Goal: Transaction & Acquisition: Subscribe to service/newsletter

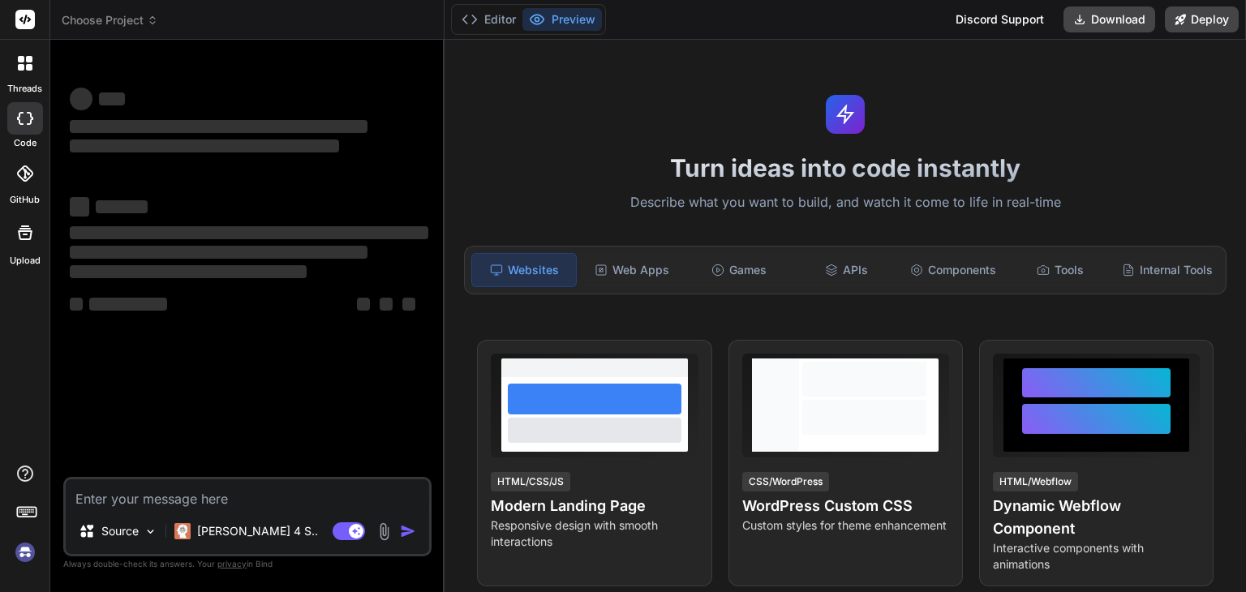
type textarea "x"
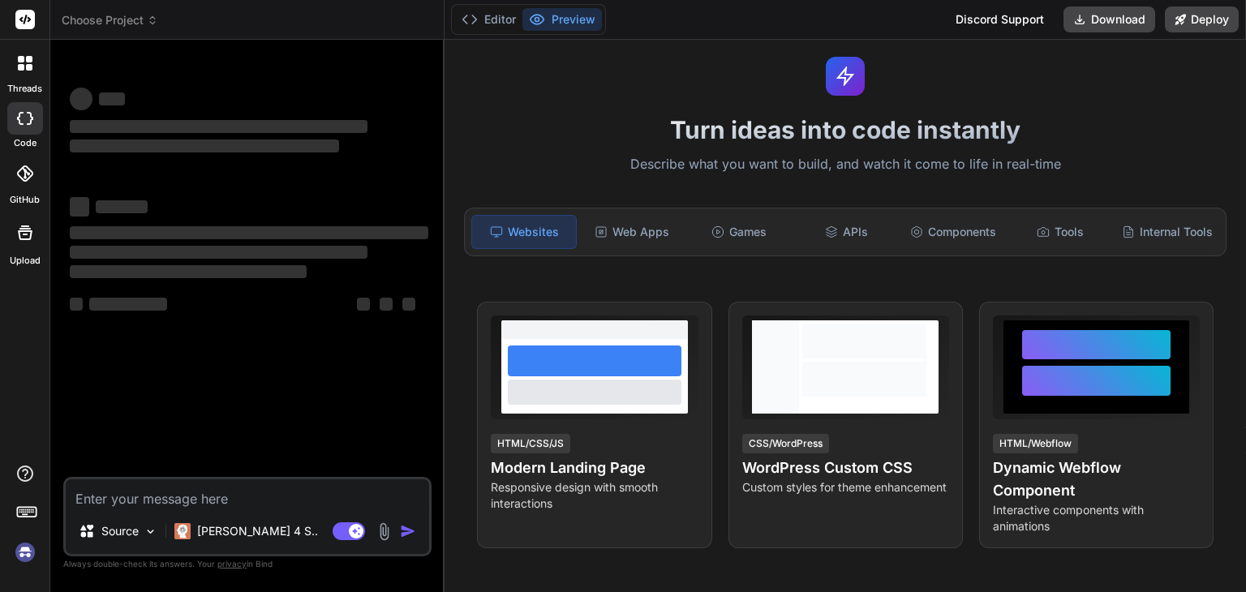
scroll to position [39, 0]
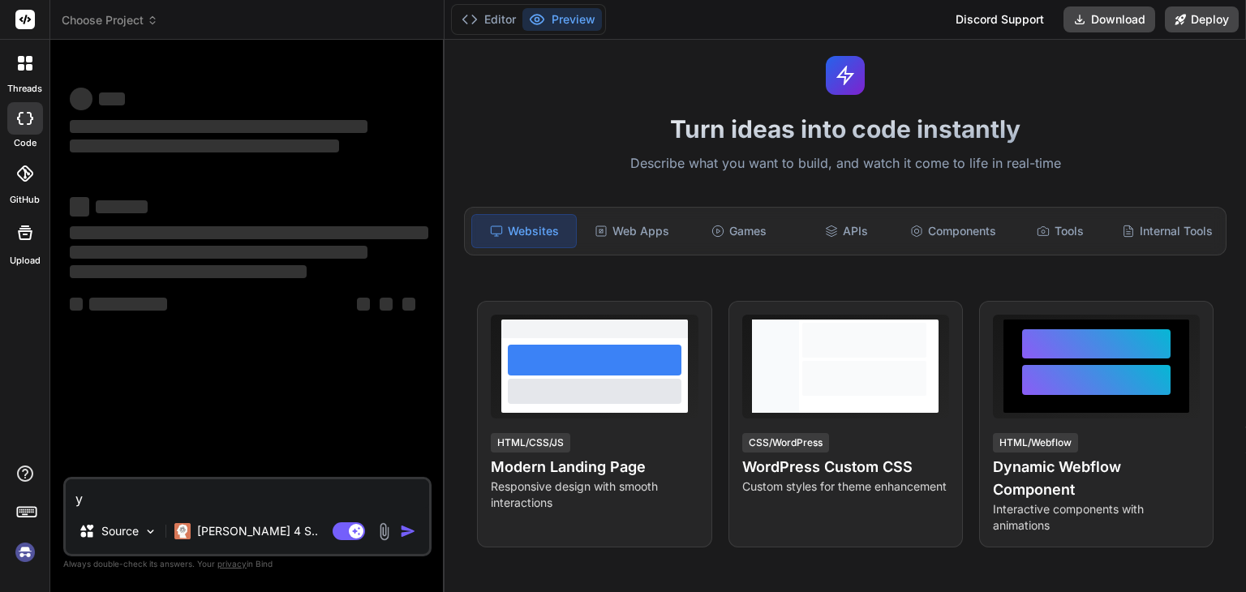
type textarea "yo"
type textarea "x"
type textarea "yoo"
type textarea "x"
type textarea "yooo"
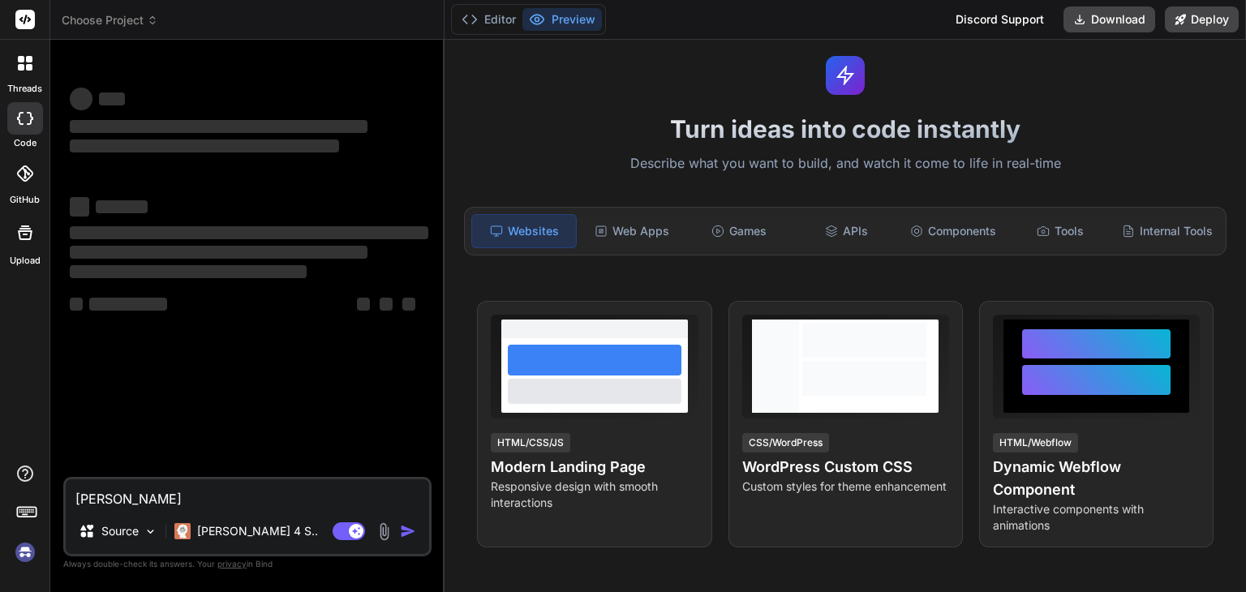
type textarea "x"
type textarea "yooo"
type textarea "x"
type textarea "yooo b"
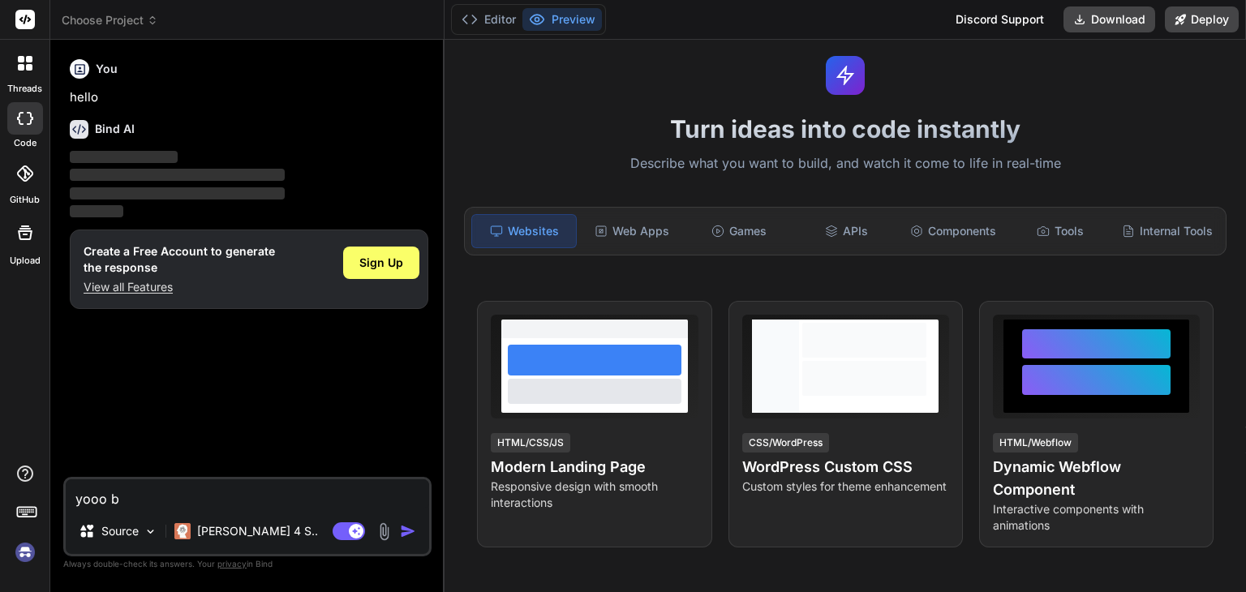
type textarea "x"
type textarea "yooo bi"
type textarea "x"
type textarea "yooo bin"
type textarea "x"
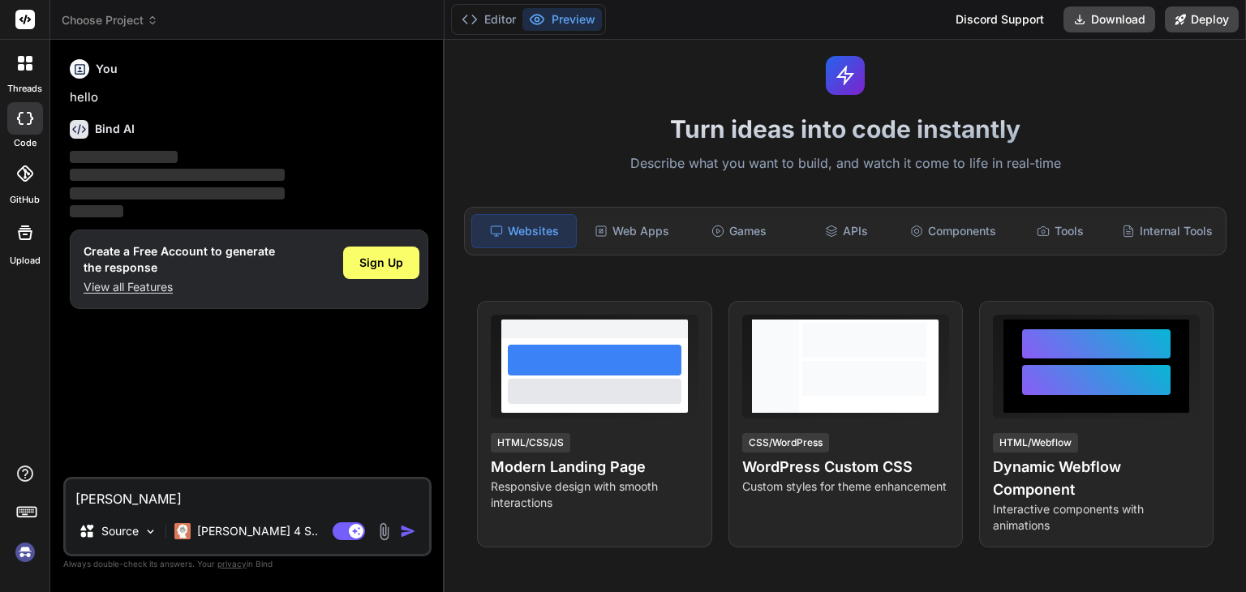
type textarea "yooo bind"
type textarea "x"
type textarea "yooo bind,"
type textarea "x"
type textarea "yooo bind,"
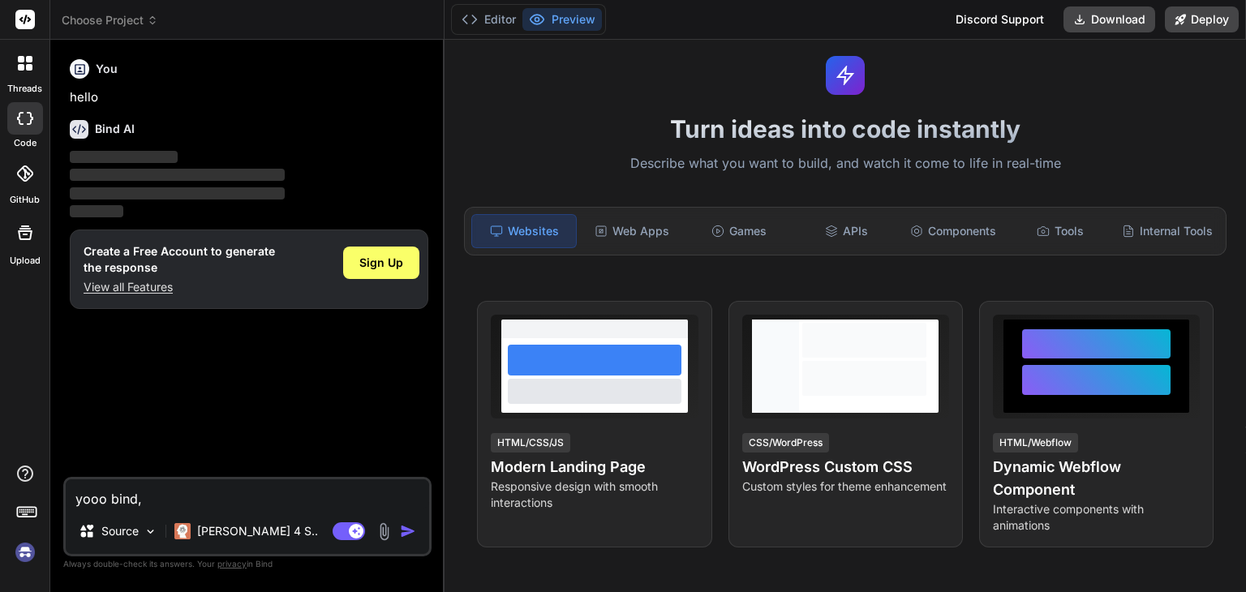
type textarea "x"
type textarea "yooo bind, i"
type textarea "x"
type textarea "yooo bind, i"
type textarea "x"
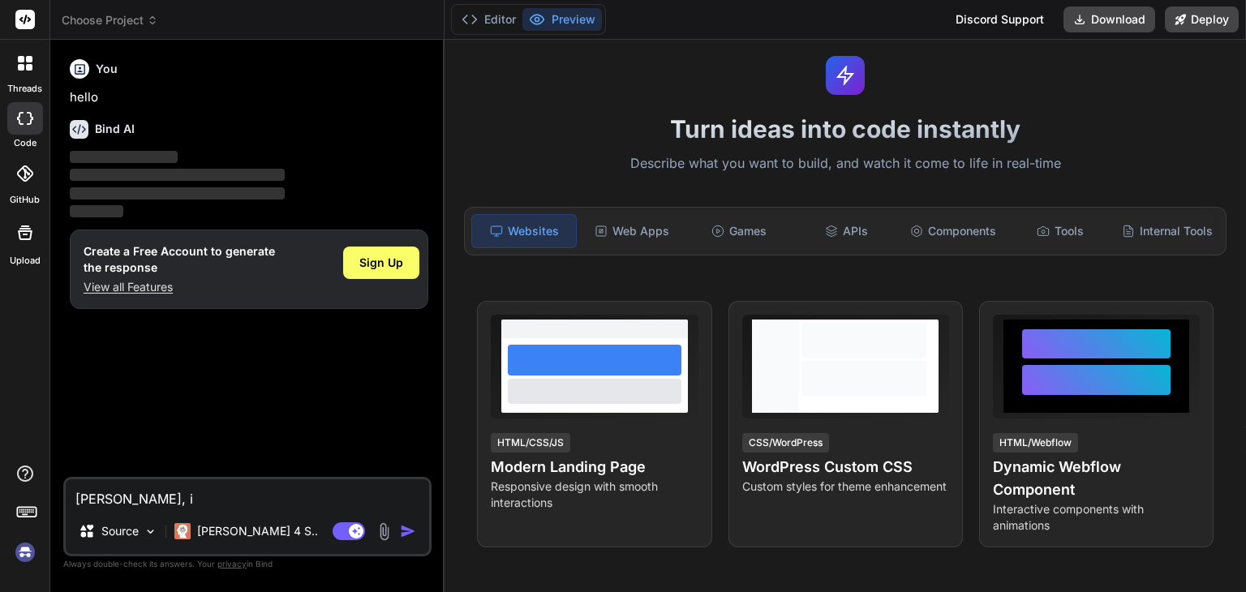
type textarea "yooo bind, i b"
type textarea "x"
type textarea "yooo bind, i ba"
type textarea "x"
type textarea "yooo bind, i bas"
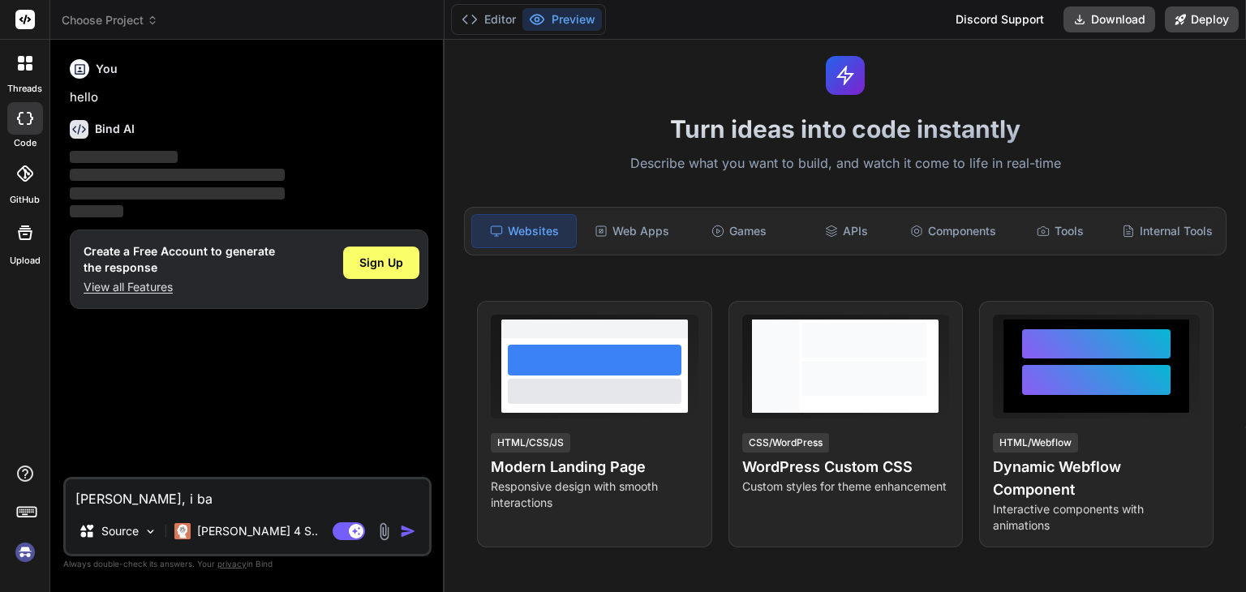
type textarea "x"
type textarea "yooo bind, i basi"
type textarea "x"
type textarea "yooo bind, i basic"
type textarea "x"
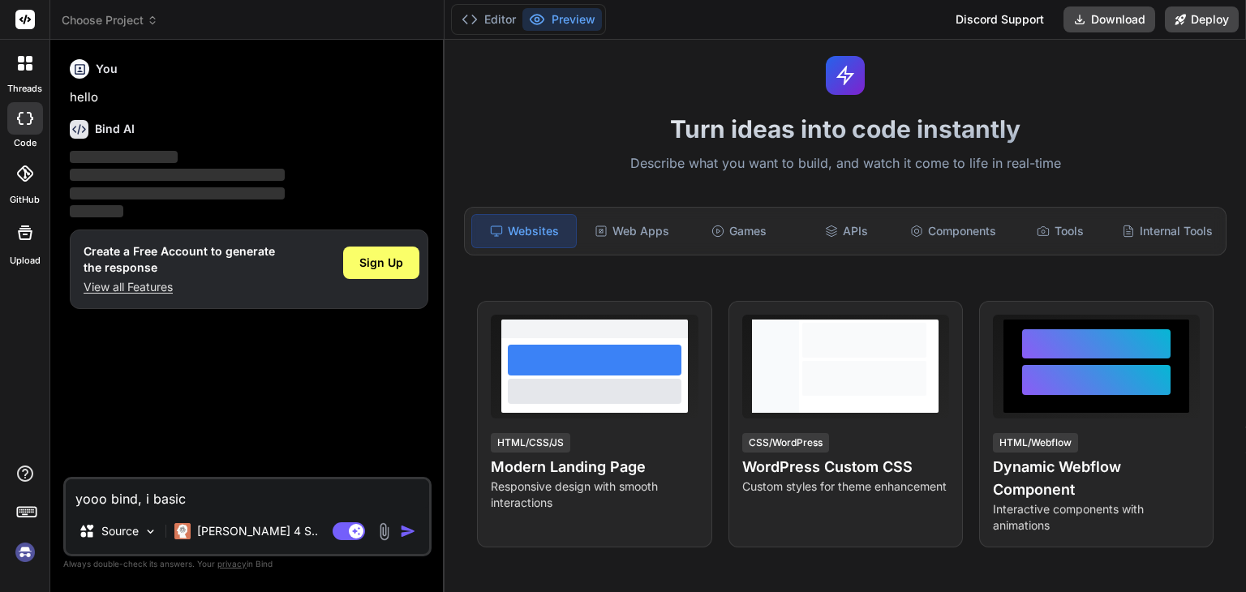
type textarea "yooo bind, i basica"
type textarea "x"
type textarea "yooo bind, i basical"
type textarea "x"
type textarea "yooo bind, i basicall"
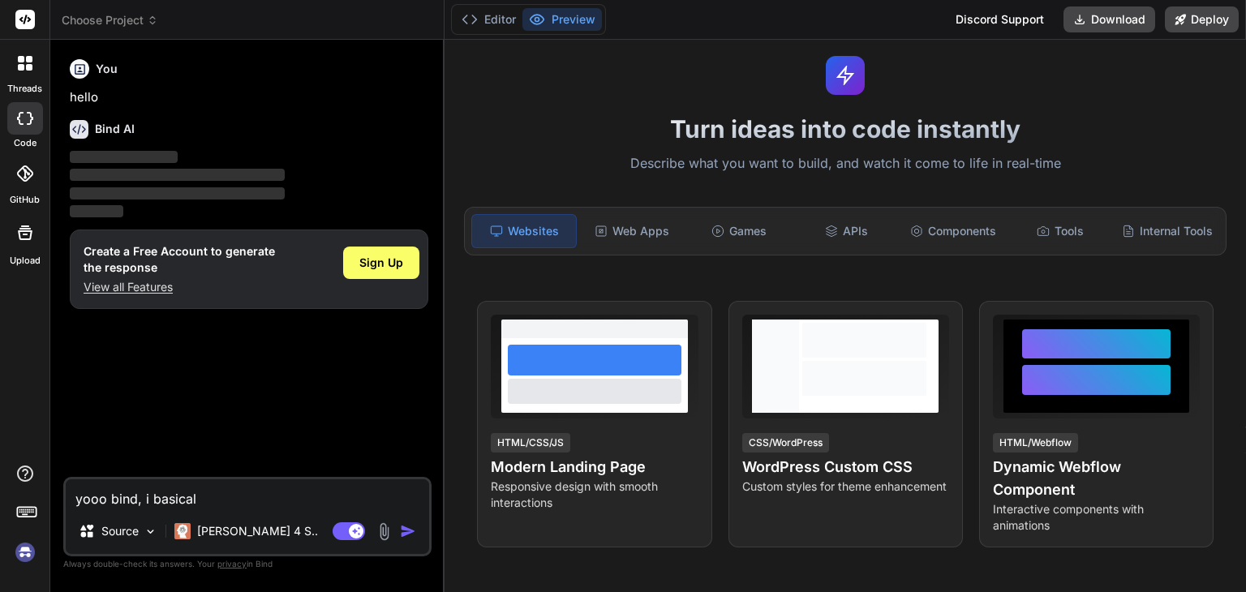
type textarea "x"
type textarea "yooo bind, i basically"
type textarea "x"
type textarea "yooo bind, i basically"
type textarea "x"
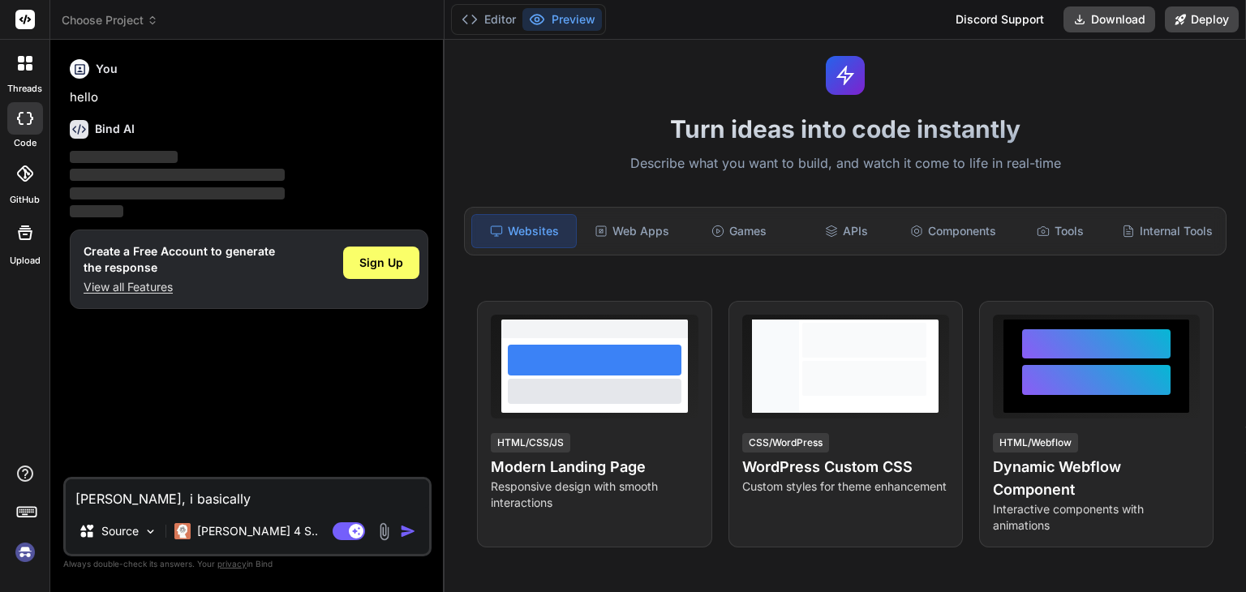
type textarea "yooo bind, i basically a"
type textarea "x"
type textarea "yooo bind, i basically as"
type textarea "x"
type textarea "yooo bind, i basically ask"
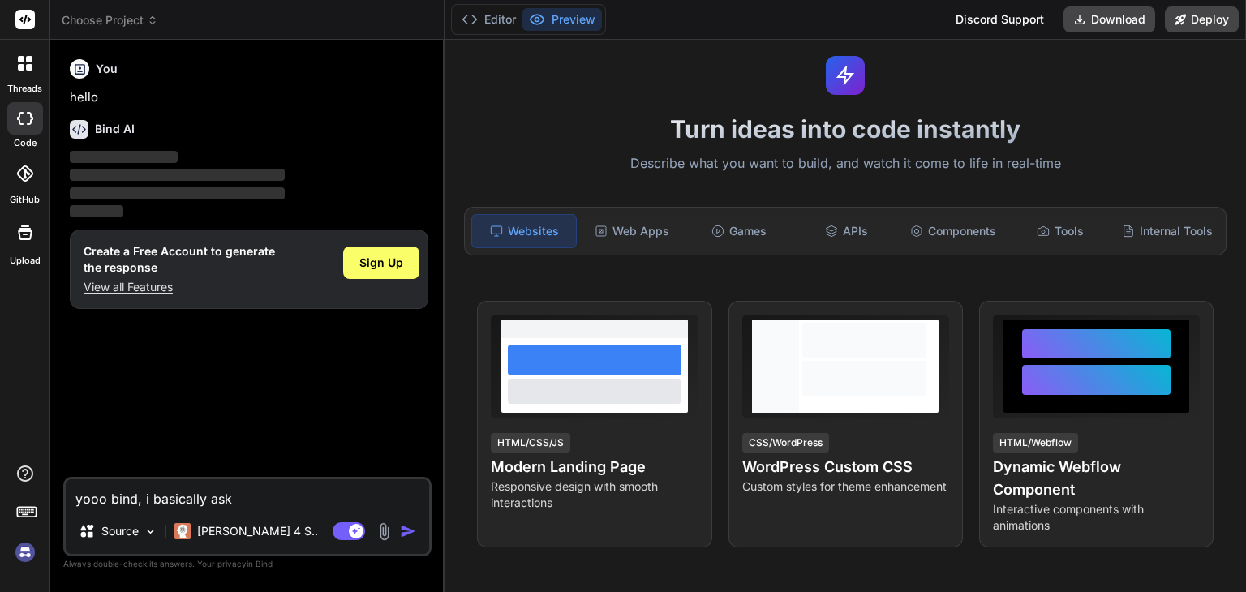
type textarea "x"
type textarea "yooo bind, i basically aske"
type textarea "x"
type textarea "yooo bind, i basically asked"
type textarea "x"
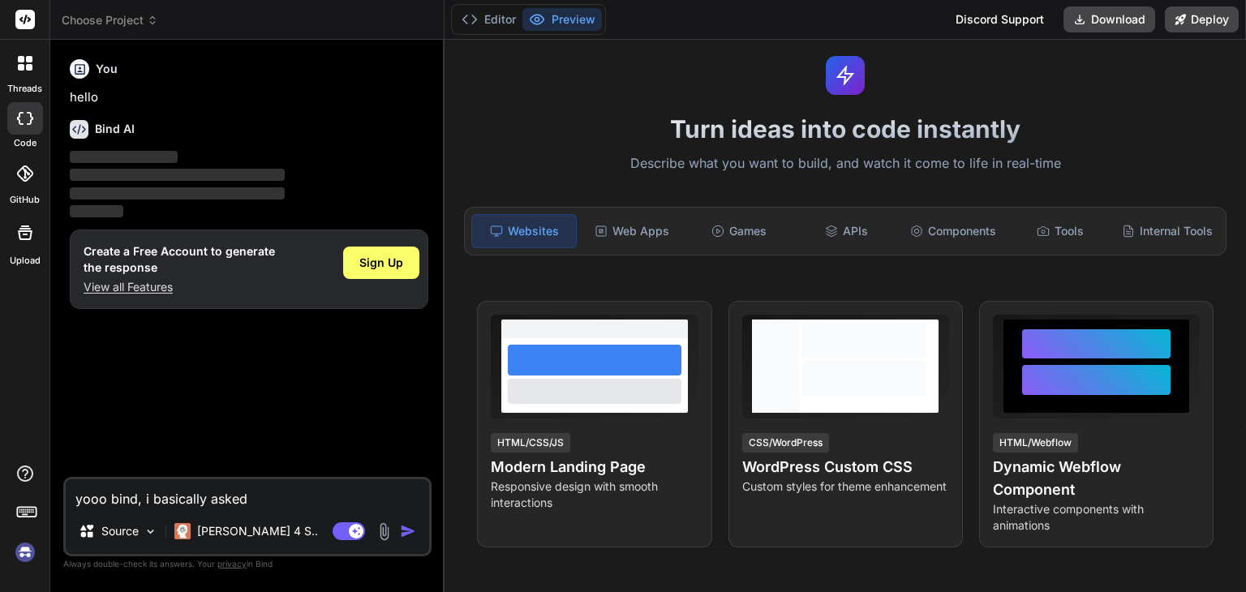
type textarea "yooo bind, i basically asked"
type textarea "x"
type textarea "yooo bind, i basically asked c"
type textarea "x"
type textarea "yooo bind, i basically asked ch"
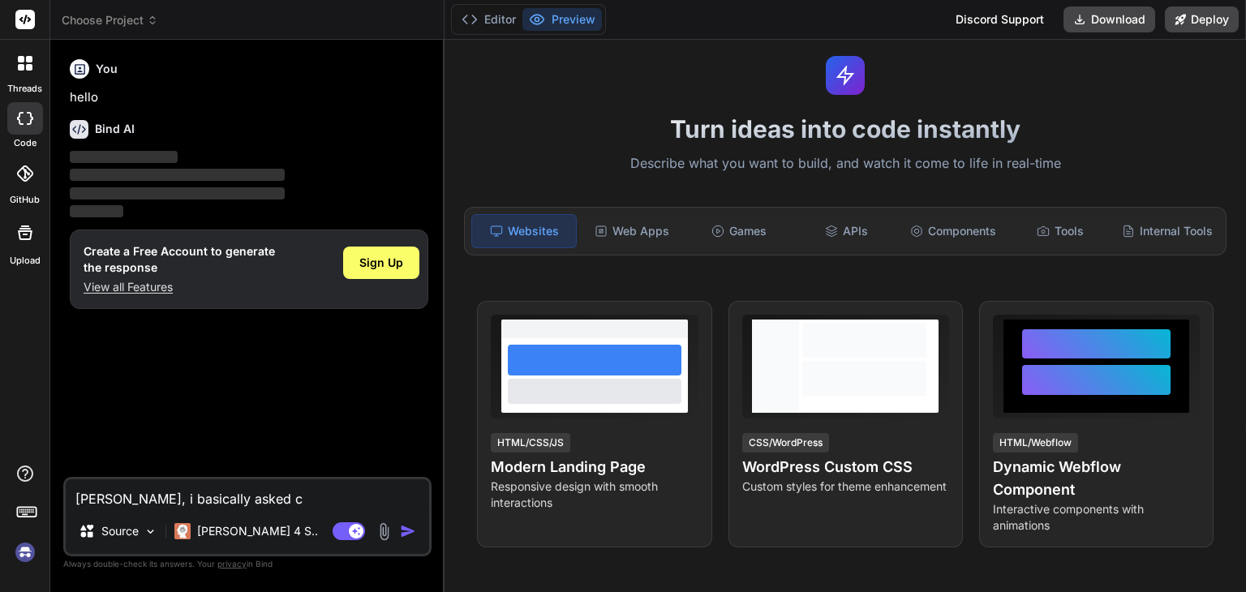
type textarea "x"
type textarea "yooo bind, i basically asked cha"
type textarea "x"
type textarea "yooo bind, i basically asked chat"
type textarea "x"
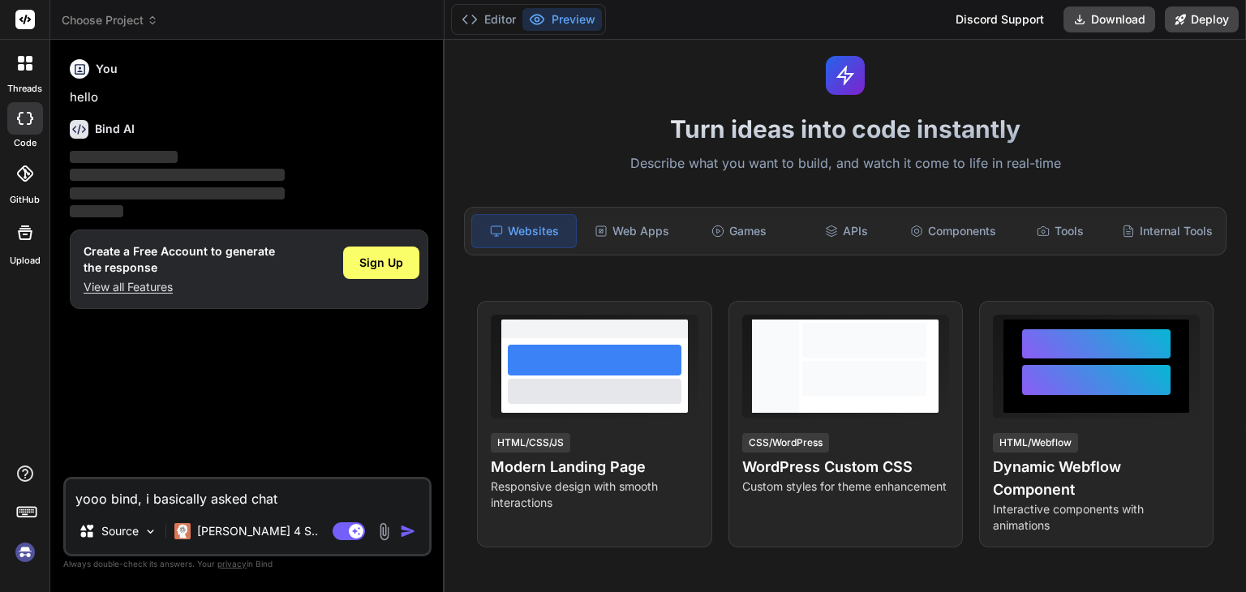
type textarea "yooo bind, i basically asked chatg"
type textarea "x"
type textarea "yooo bind, i basically asked chatgp"
type textarea "x"
type textarea "yooo bind, i basically asked chatgpt"
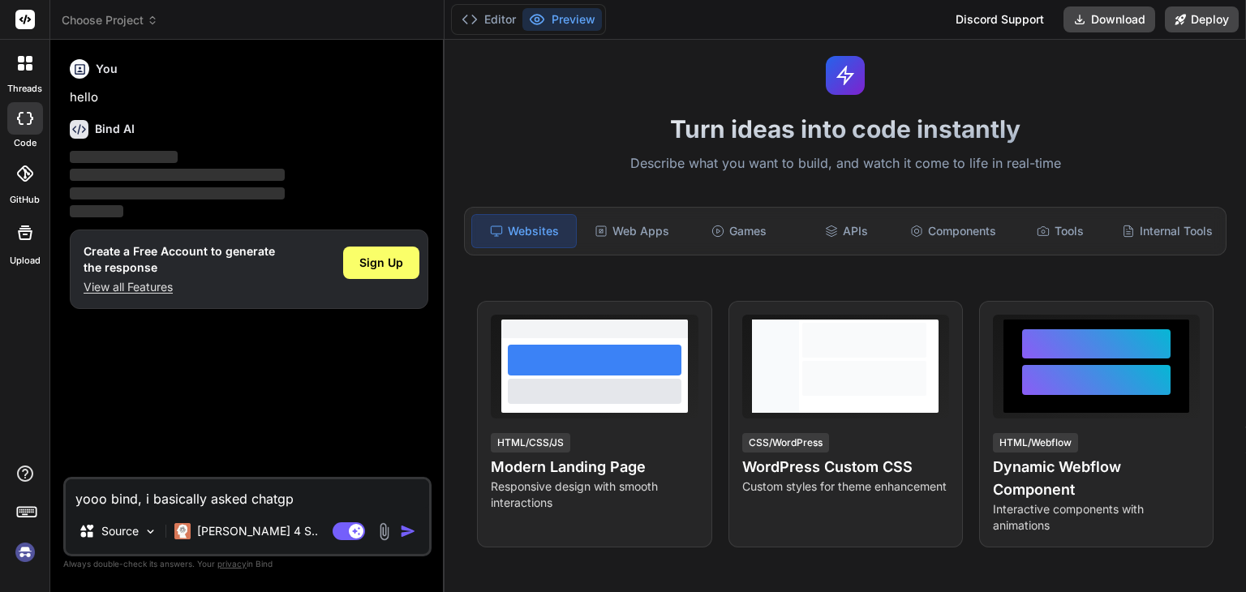
type textarea "x"
type textarea "yooo bind, i basically asked chatgpt"
type textarea "x"
type textarea "yooo bind, i basically asked chatgpt t"
type textarea "x"
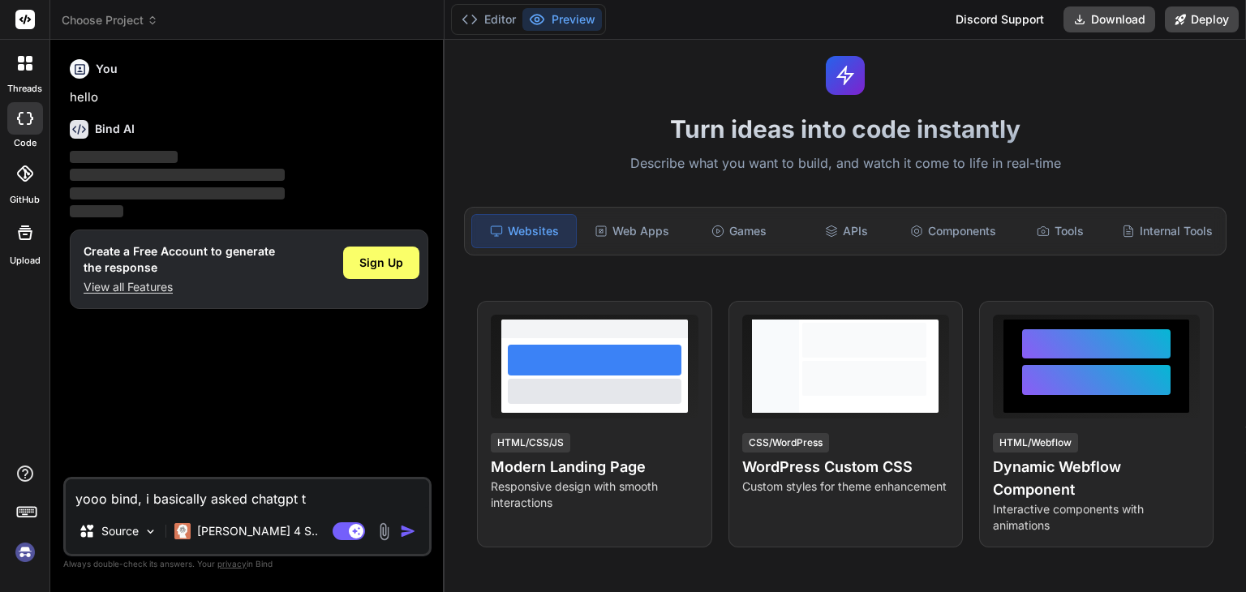
type textarea "yooo bind, i basically asked chatgpt to"
type textarea "x"
type textarea "yooo bind, i basically asked chatgpt to"
type textarea "x"
type textarea "yooo bind, i basically asked chatgpt to m"
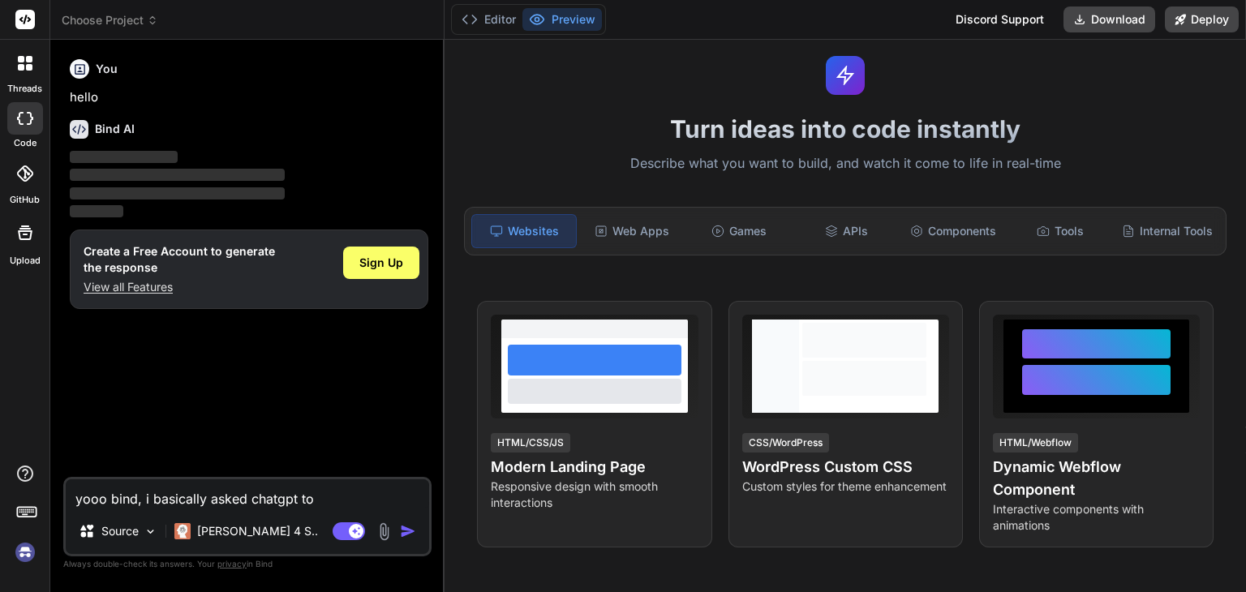
type textarea "x"
type textarea "yooo bind, i basically asked chatgpt to ma"
type textarea "x"
type textarea "yooo bind, i basically asked chatgpt to mak"
type textarea "x"
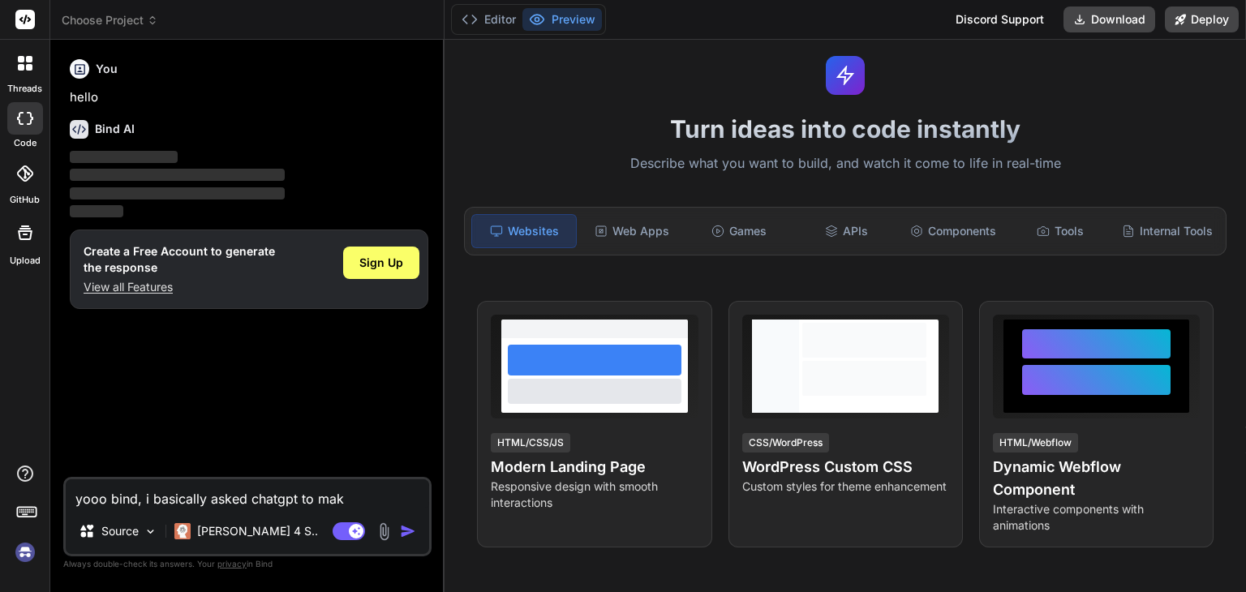
type textarea "yooo bind, i basically asked chatgpt to make"
type textarea "x"
type textarea "yooo bind, i basically asked chatgpt to make"
type textarea "x"
type textarea "yooo bind, i basically asked chatgpt to make"
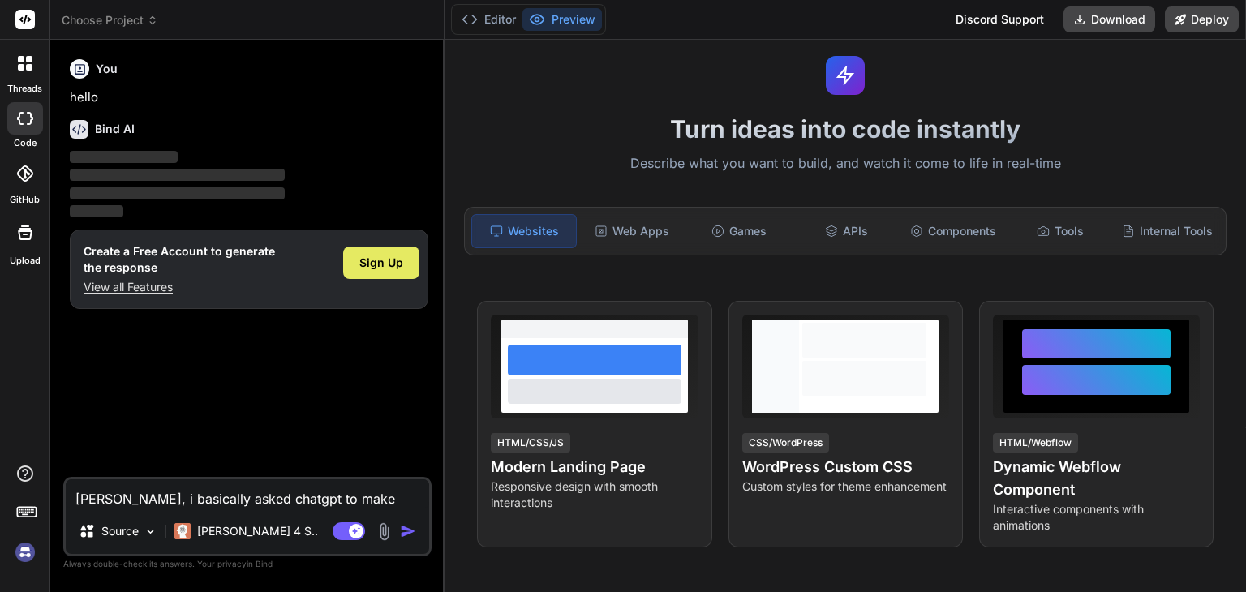
click at [353, 254] on div "Sign Up" at bounding box center [381, 263] width 76 height 32
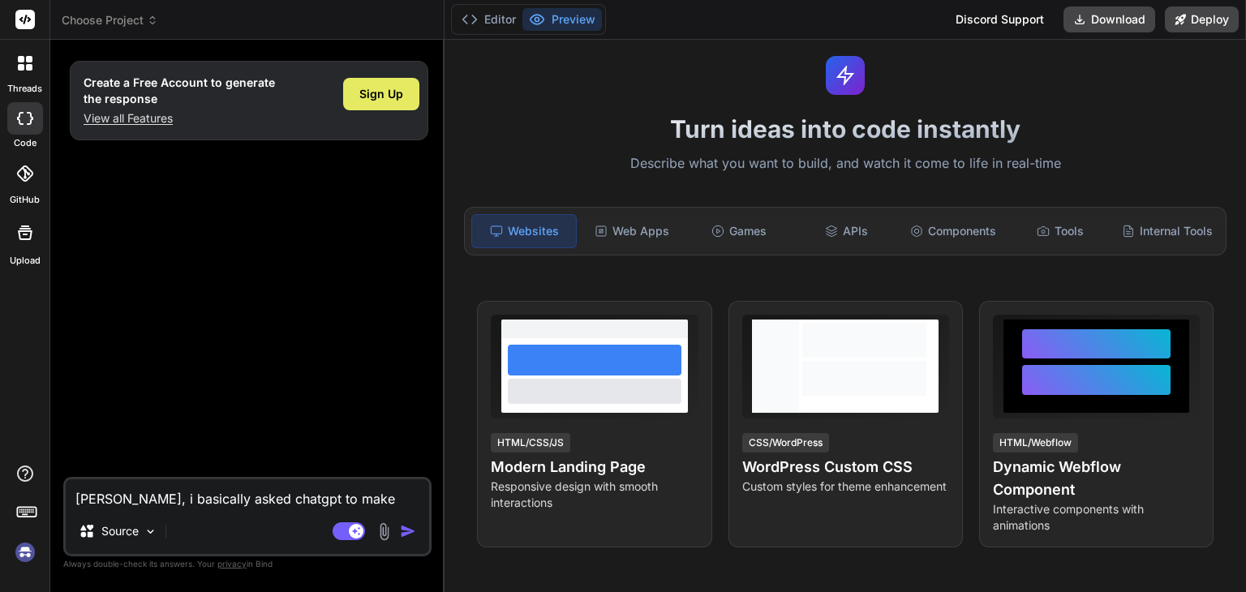
type textarea "x"
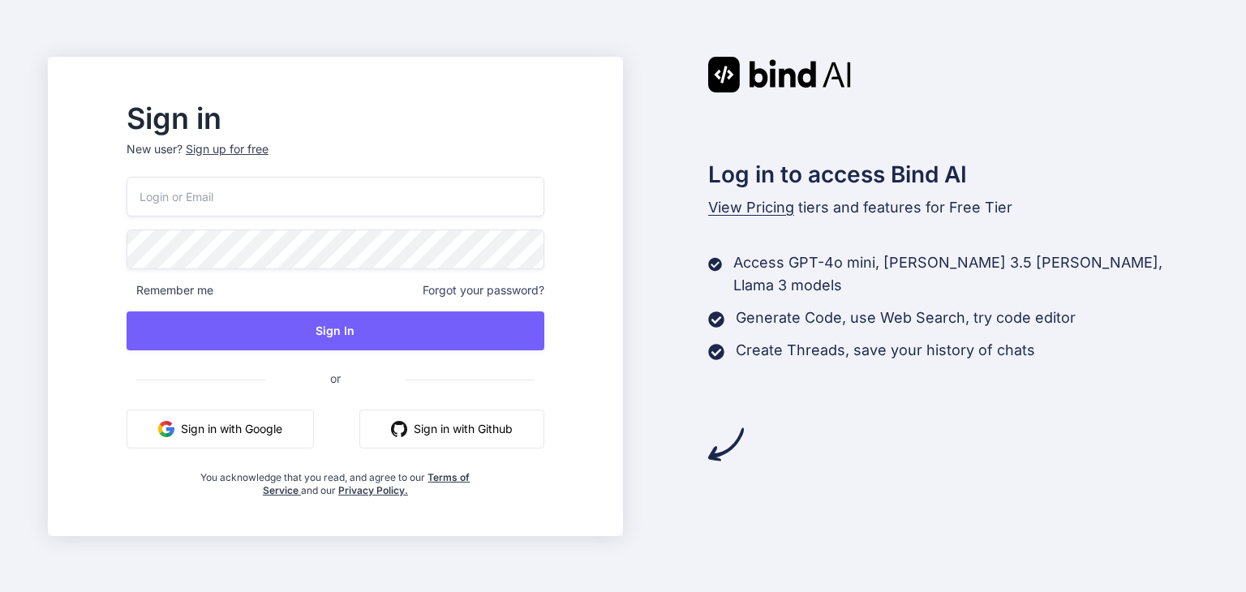
click at [407, 189] on input "email" at bounding box center [336, 197] width 418 height 40
type input "[EMAIL_ADDRESS][DOMAIN_NAME]"
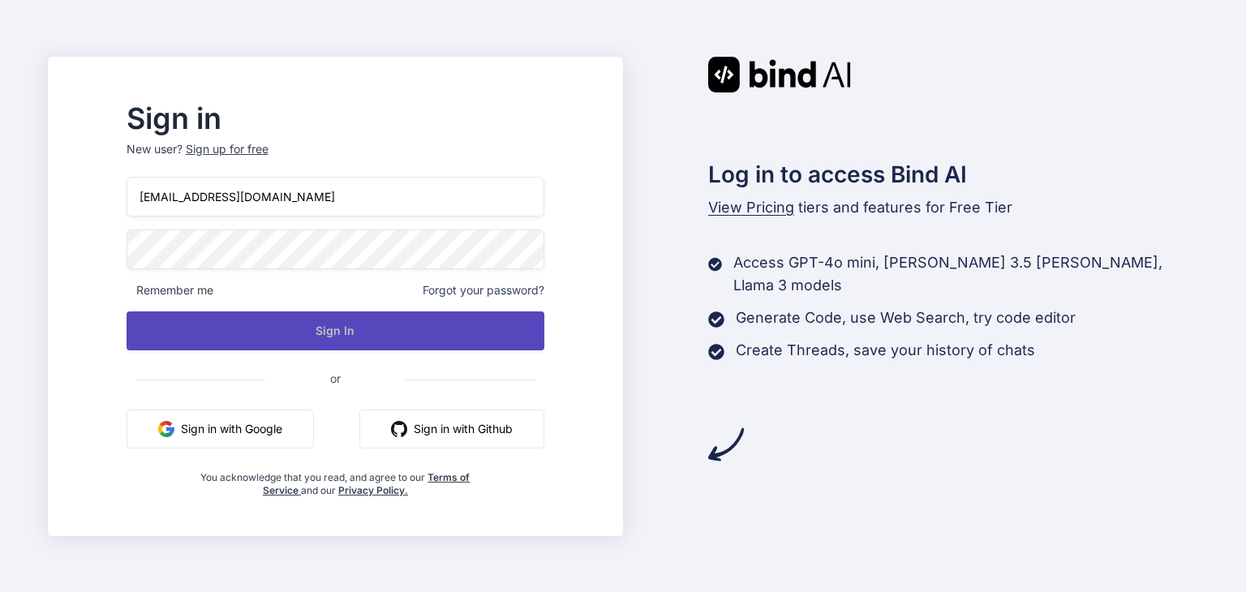
click at [370, 334] on button "Sign In" at bounding box center [336, 331] width 418 height 39
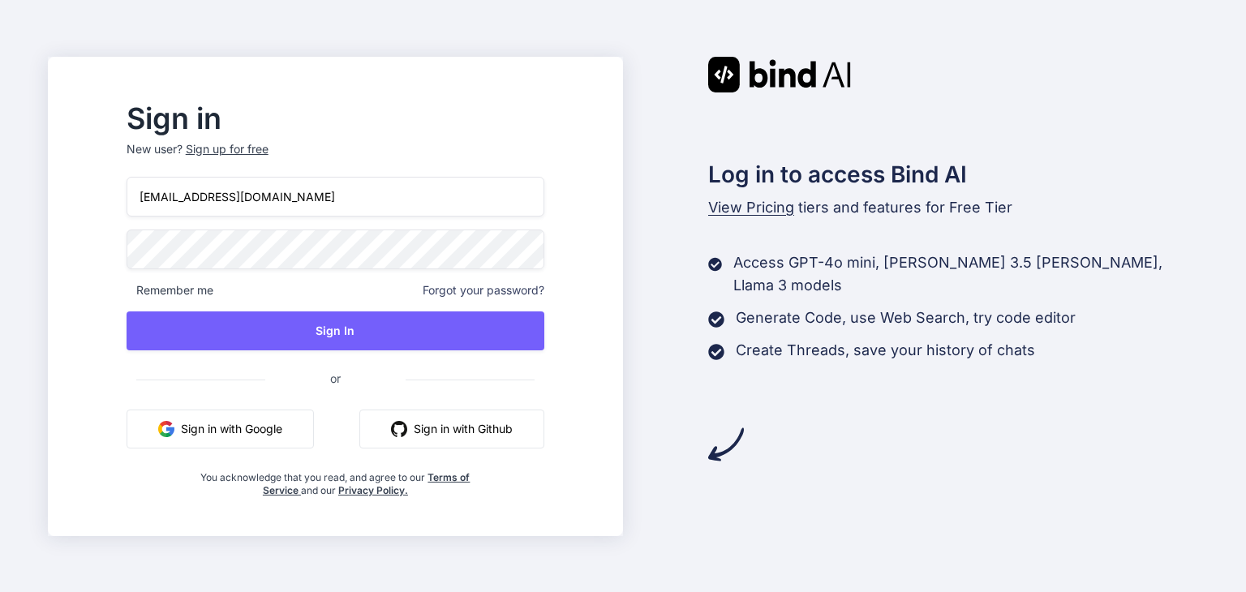
click at [269, 149] on div "Sign up for free" at bounding box center [227, 149] width 83 height 16
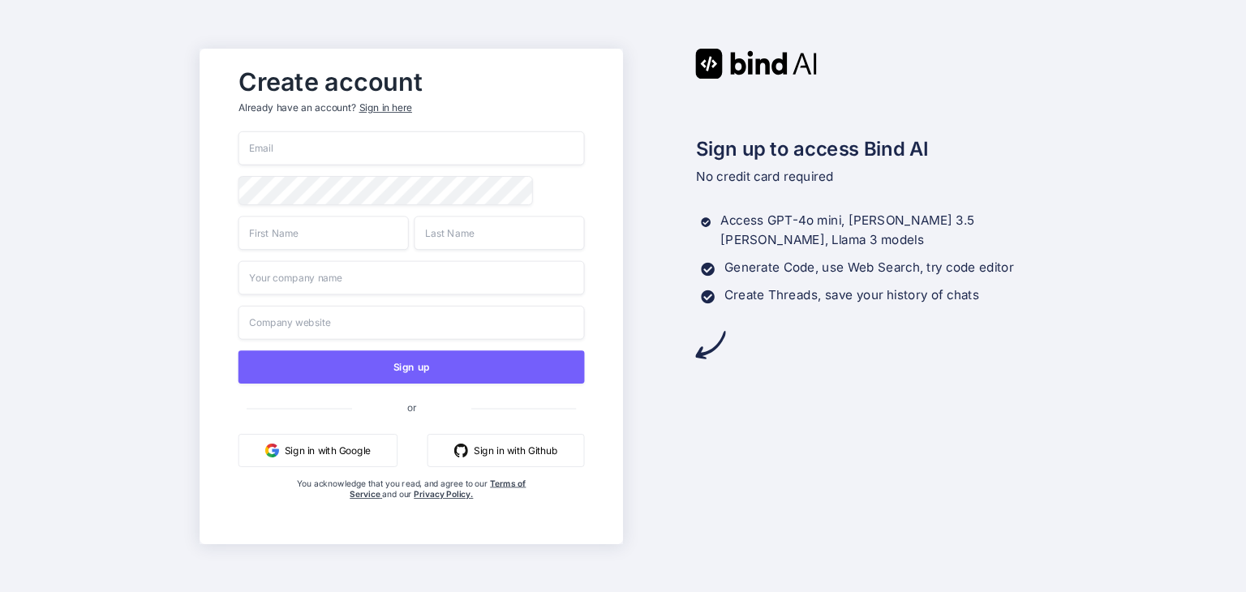
click at [418, 150] on input "email" at bounding box center [411, 148] width 346 height 34
type input "[EMAIL_ADDRESS][DOMAIN_NAME]"
click at [364, 235] on input "text" at bounding box center [323, 233] width 170 height 34
type input "Morris"
type input "Biel"
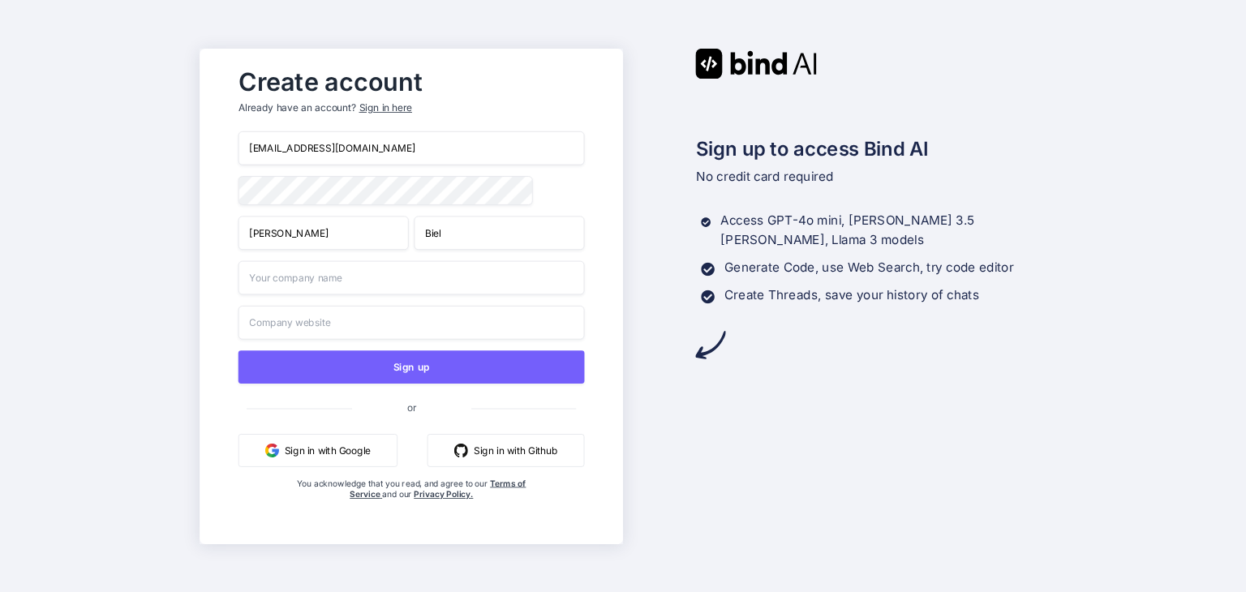
click at [313, 289] on input "text" at bounding box center [411, 277] width 346 height 34
type input "SmushINC"
click at [399, 325] on input "text" at bounding box center [411, 322] width 346 height 34
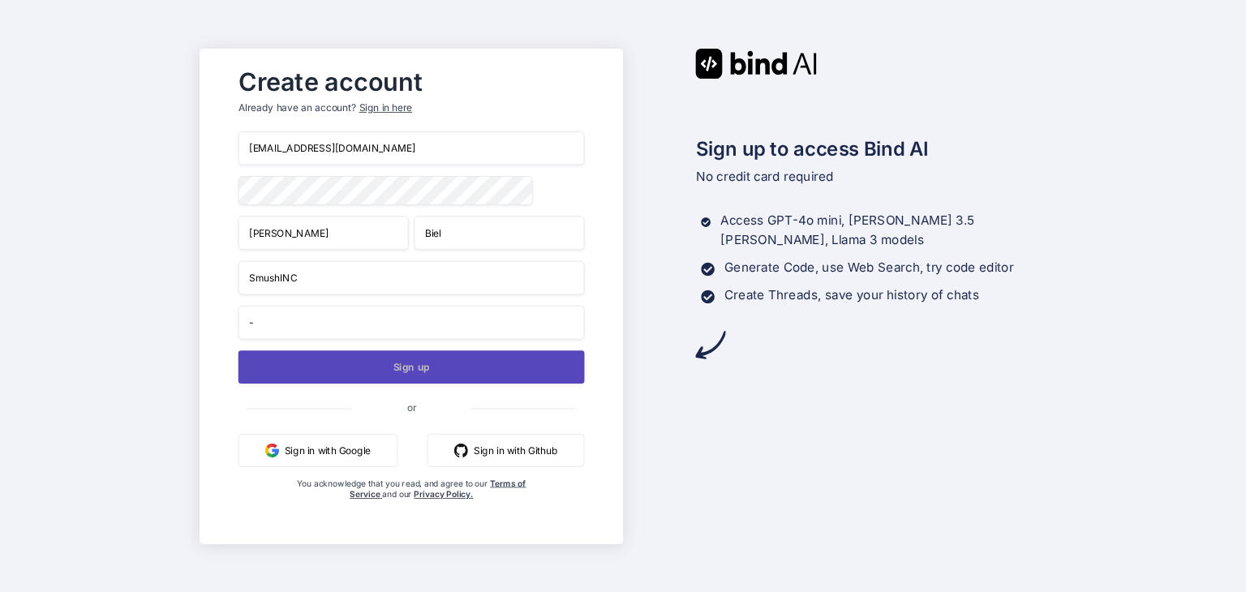
type input "-"
click at [390, 360] on button "Sign up" at bounding box center [411, 367] width 346 height 33
click at [395, 377] on button "Sign up" at bounding box center [411, 367] width 346 height 33
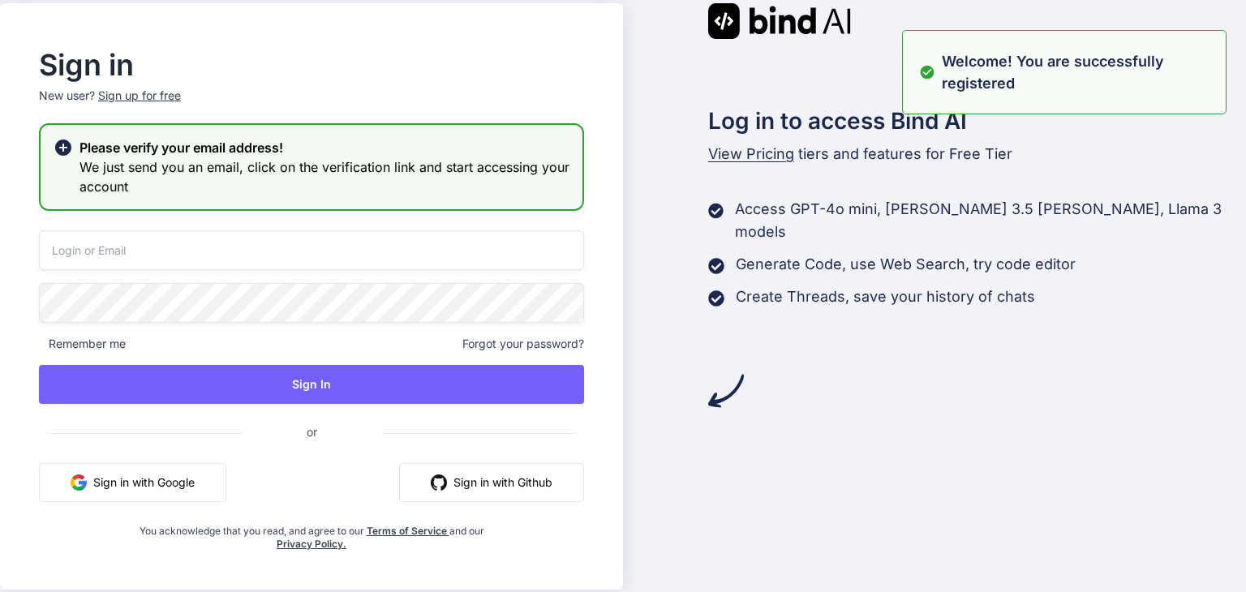
type input "[EMAIL_ADDRESS][DOMAIN_NAME]"
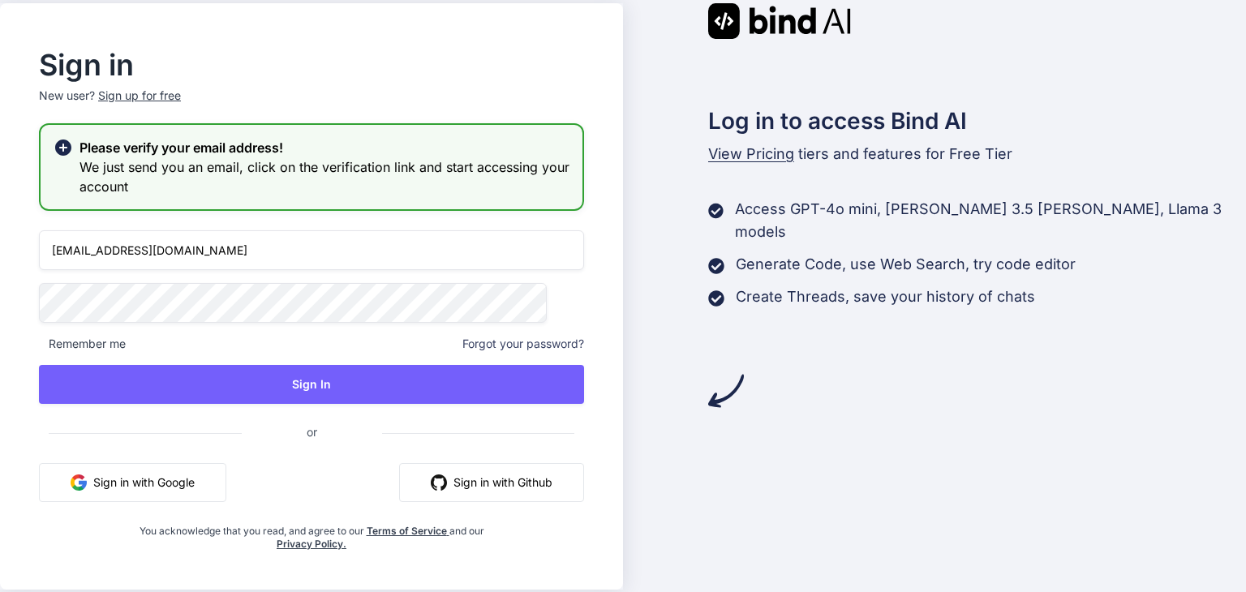
click at [346, 255] on input "[EMAIL_ADDRESS][DOMAIN_NAME]" at bounding box center [311, 250] width 545 height 40
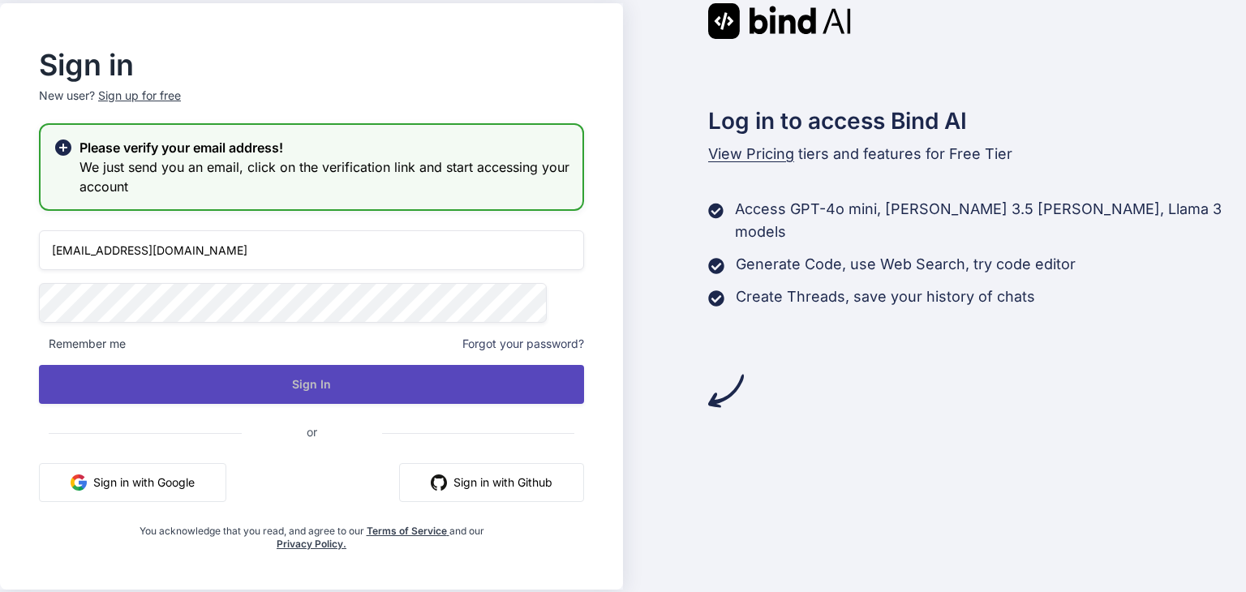
click at [364, 397] on button "Sign In" at bounding box center [311, 384] width 545 height 39
click at [405, 371] on button "Sign In" at bounding box center [311, 384] width 545 height 39
click at [396, 384] on button "Sign In" at bounding box center [311, 384] width 545 height 39
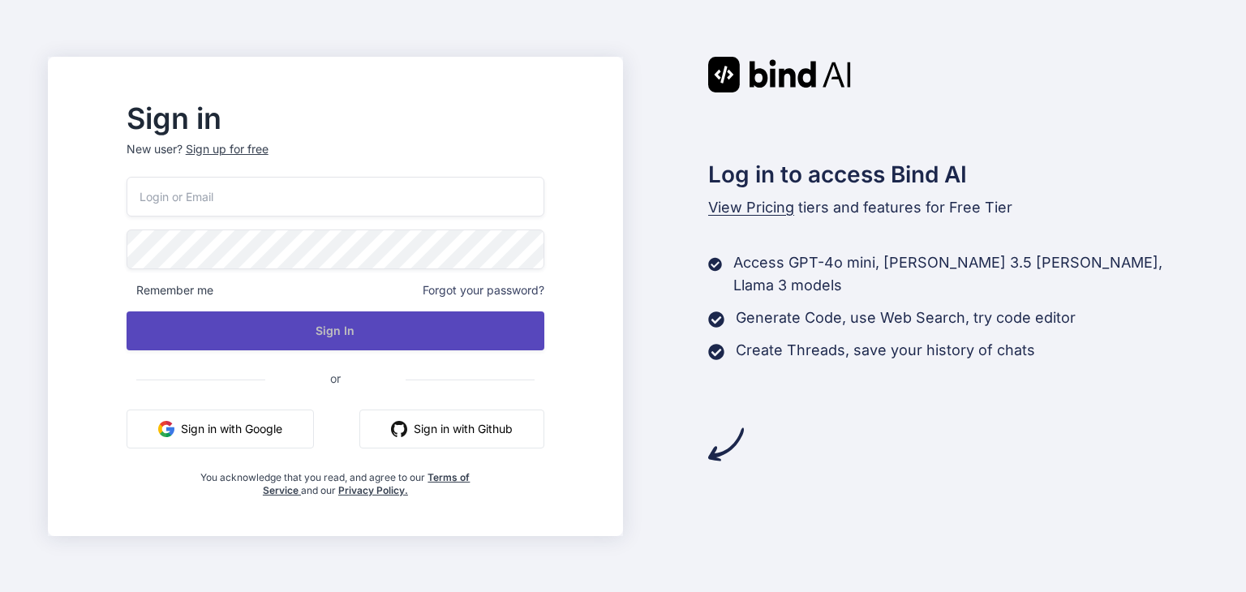
type input "[EMAIL_ADDRESS][DOMAIN_NAME]"
click at [477, 335] on button "Sign In" at bounding box center [336, 331] width 418 height 39
